Goal: Task Accomplishment & Management: Manage account settings

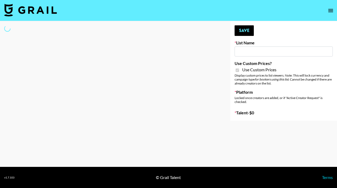
type input "PolyBuzz Campaign"
checkbox input "true"
select select "Brand"
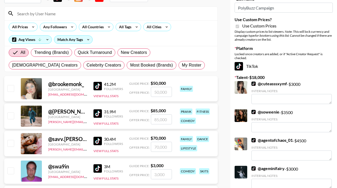
scroll to position [46, 0]
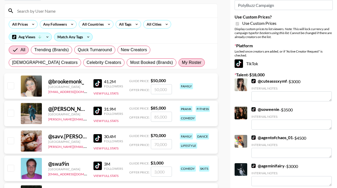
click at [182, 60] on span "My Roster" at bounding box center [192, 62] width 20 height 6
click at [182, 62] on input "My Roster" at bounding box center [182, 62] width 0 height 0
radio input "true"
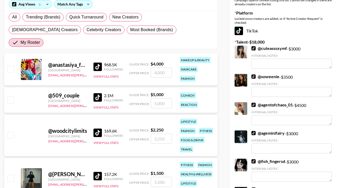
scroll to position [81, 0]
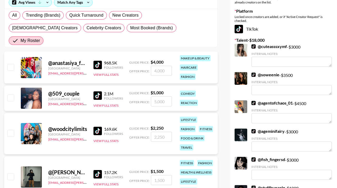
click at [14, 63] on div at bounding box center [10, 67] width 8 height 9
click at [7, 63] on div at bounding box center [10, 67] width 8 height 9
click at [11, 64] on input "checkbox" at bounding box center [10, 67] width 6 height 6
checkbox input "true"
type input "4000"
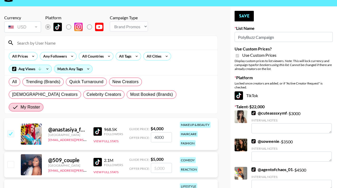
scroll to position [0, 0]
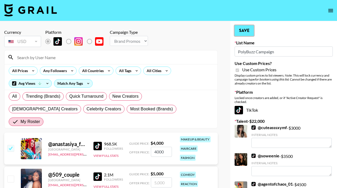
click at [241, 29] on button "Save" at bounding box center [244, 30] width 19 height 11
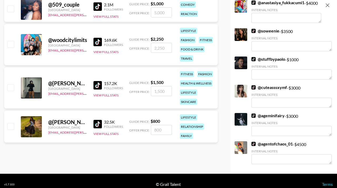
scroll to position [177, 0]
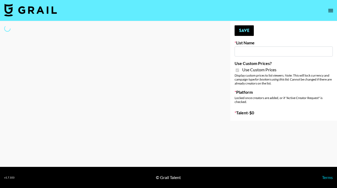
type input "PolyBuzz Campaign"
checkbox input "true"
select select "Brand"
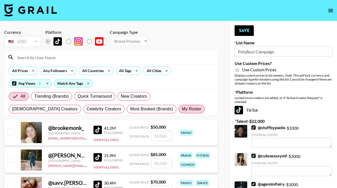
click at [182, 109] on span "My Roster" at bounding box center [192, 109] width 20 height 6
click at [182, 109] on input "My Roster" at bounding box center [182, 109] width 0 height 0
radio input "true"
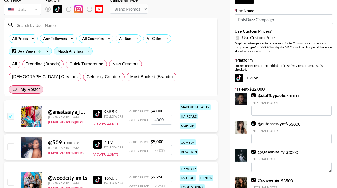
scroll to position [39, 0]
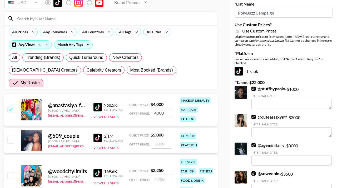
click at [156, 108] on input "4000" at bounding box center [161, 113] width 21 height 10
checkbox input "true"
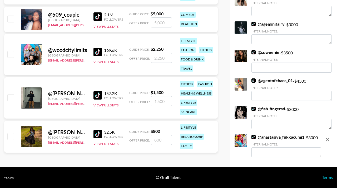
scroll to position [0, 0]
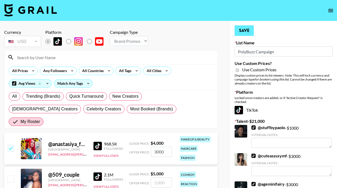
type input "3000"
click at [251, 31] on button "Save" at bounding box center [244, 30] width 19 height 11
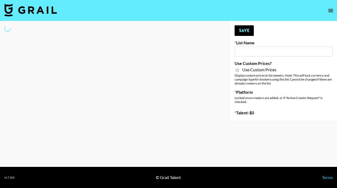
type input "Airbrush [DATE] Filters"
checkbox input "true"
select select "Brand"
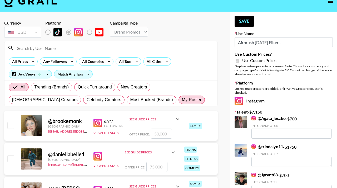
click at [182, 101] on span "My Roster" at bounding box center [192, 99] width 20 height 6
click at [182, 100] on input "My Roster" at bounding box center [182, 100] width 0 height 0
radio input "true"
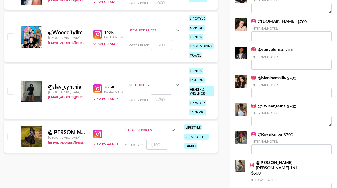
scroll to position [199, 0]
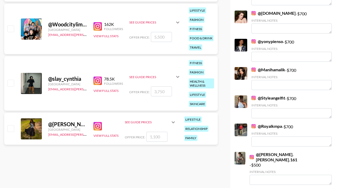
click at [11, 125] on input "checkbox" at bounding box center [10, 128] width 6 height 6
checkbox input "true"
drag, startPoint x: 162, startPoint y: 124, endPoint x: 133, endPoint y: 123, distance: 28.7
click at [134, 132] on div "Offer Price: 1100" at bounding box center [151, 137] width 52 height 10
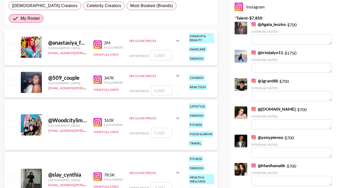
scroll to position [0, 0]
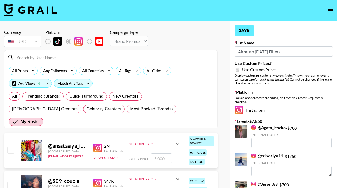
type input "700"
click at [244, 34] on button "Save" at bounding box center [244, 30] width 19 height 11
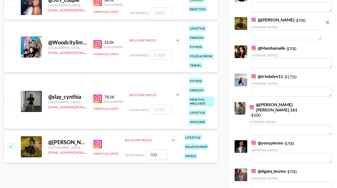
scroll to position [182, 0]
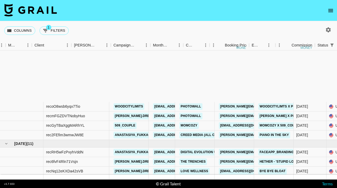
scroll to position [77, 143]
